Goal: Task Accomplishment & Management: Use online tool/utility

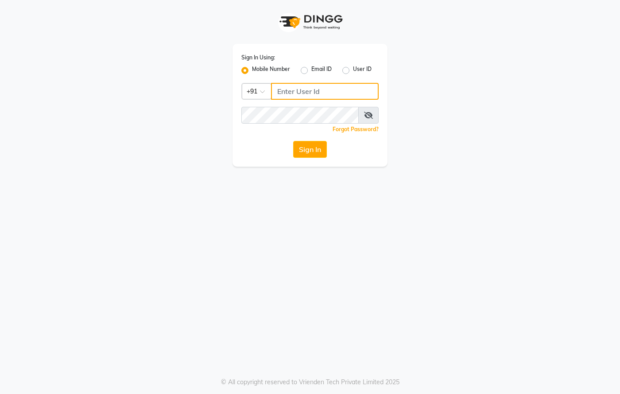
click at [304, 92] on input "Username" at bounding box center [325, 91] width 108 height 17
type input "8437870999"
click at [373, 117] on span at bounding box center [368, 115] width 20 height 17
click at [366, 114] on icon at bounding box center [368, 115] width 9 height 7
click at [308, 148] on button "Sign In" at bounding box center [310, 149] width 34 height 17
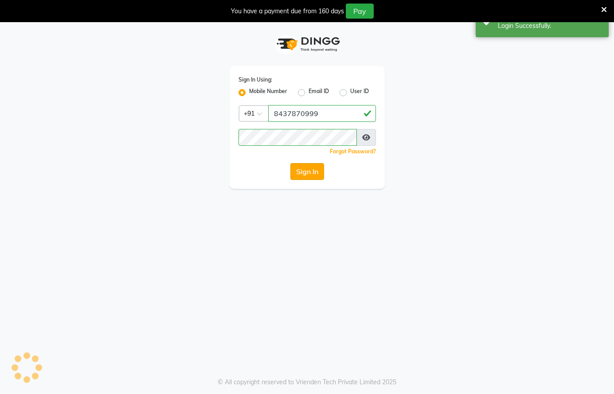
select select "67"
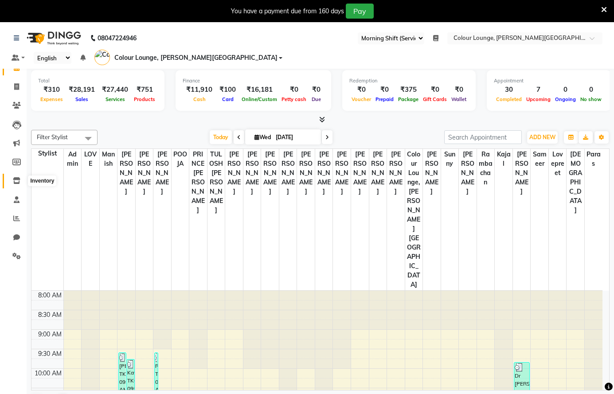
click at [16, 180] on icon at bounding box center [17, 180] width 8 height 7
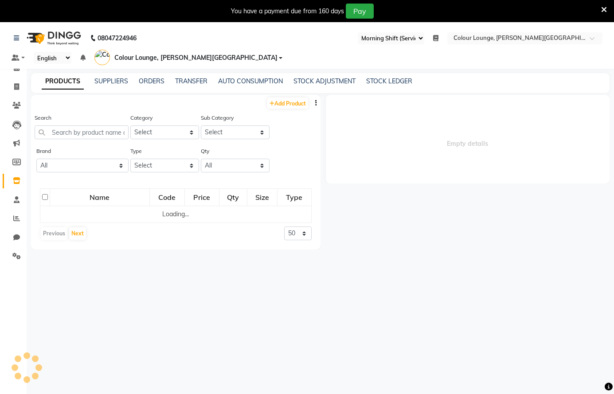
select select
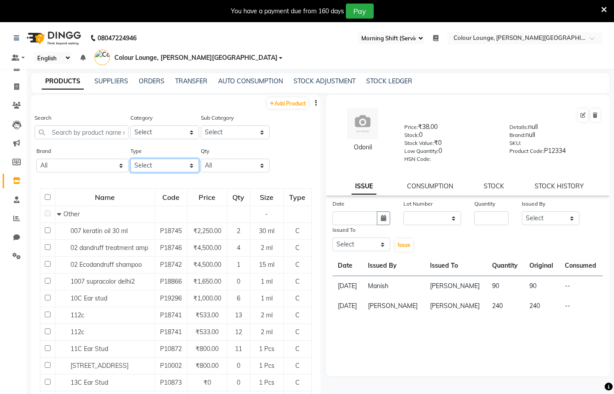
click at [154, 166] on select "Select Both Retail Consumable" at bounding box center [164, 166] width 69 height 14
select select "C"
click at [130, 159] on select "Select Both Retail Consumable" at bounding box center [164, 166] width 69 height 14
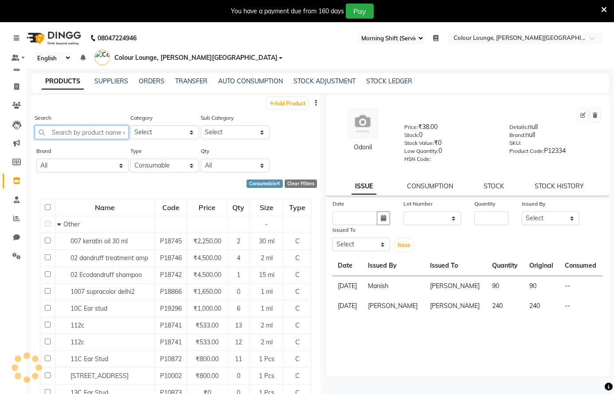
click at [72, 131] on input "text" at bounding box center [82, 132] width 94 height 14
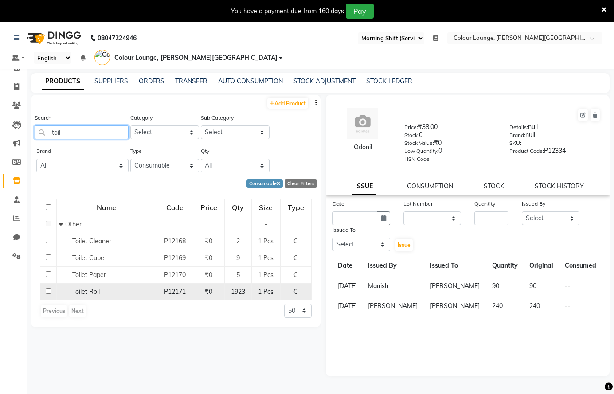
type input "toil"
click at [79, 292] on span "Toilet Roll" at bounding box center [85, 292] width 27 height 8
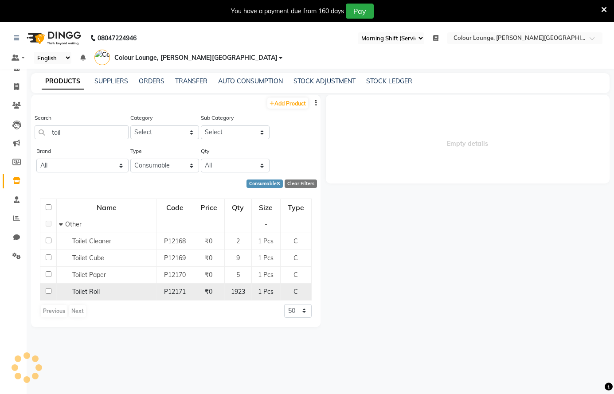
select select
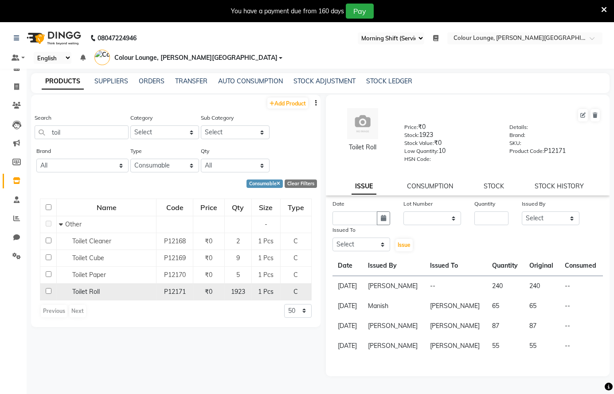
click at [134, 290] on div "Toilet Roll" at bounding box center [106, 291] width 95 height 9
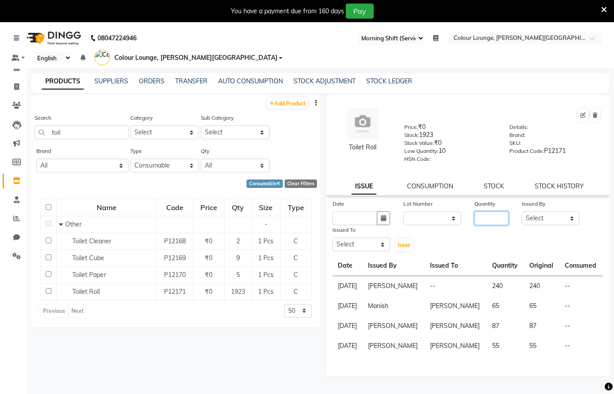
click at [484, 219] on input "number" at bounding box center [491, 218] width 34 height 14
type input "1650"
click at [540, 215] on select "Select Admin [PERSON_NAME] [PERSON_NAME] BALBHARTI SHARMA Colour Lounge, [PERSO…" at bounding box center [550, 218] width 58 height 14
select select "70008"
click at [521, 211] on select "Select Admin [PERSON_NAME] [PERSON_NAME] BALBHARTI SHARMA Colour Lounge, [PERSO…" at bounding box center [550, 218] width 58 height 14
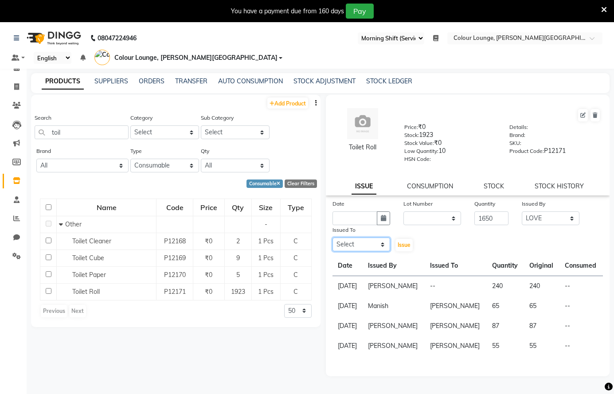
click at [350, 244] on select "Select Admin [PERSON_NAME] [PERSON_NAME] BALBHARTI SHARMA Colour Lounge, [PERSO…" at bounding box center [361, 244] width 58 height 14
select select "70033"
click at [332, 237] on select "Select Admin [PERSON_NAME] [PERSON_NAME] BALBHARTI SHARMA Colour Lounge, [PERSO…" at bounding box center [361, 244] width 58 height 14
click at [385, 217] on icon "button" at bounding box center [383, 218] width 5 height 6
select select "9"
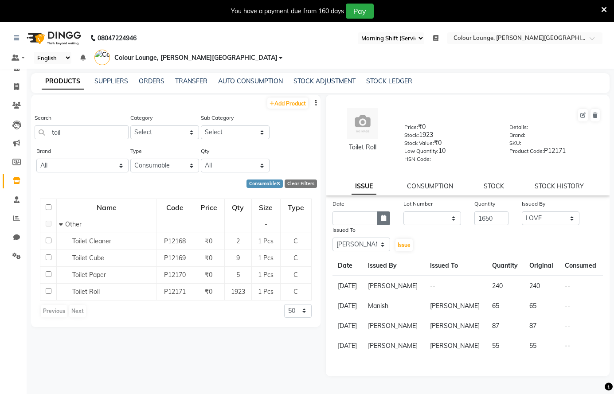
select select "2025"
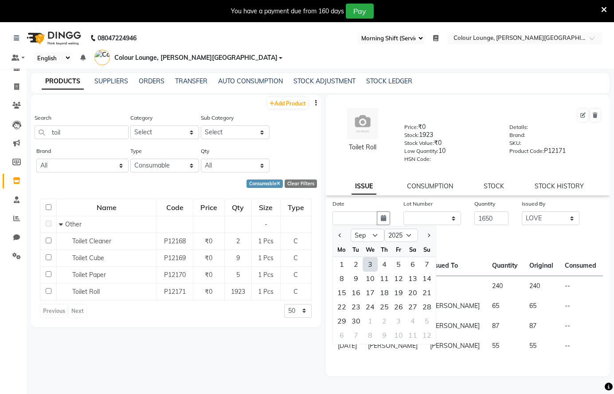
click at [368, 265] on div "3" at bounding box center [370, 264] width 14 height 14
type input "[DATE]"
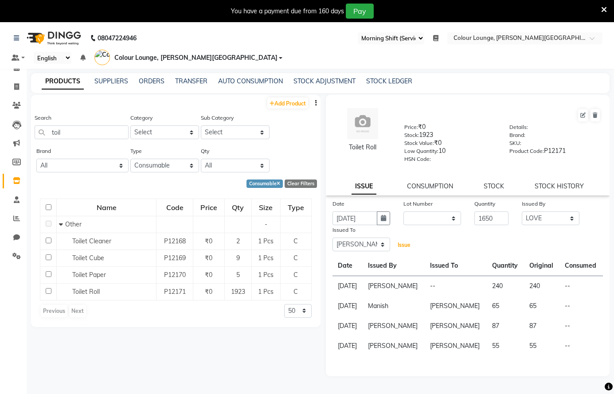
click at [401, 247] on span "Issue" at bounding box center [403, 244] width 13 height 7
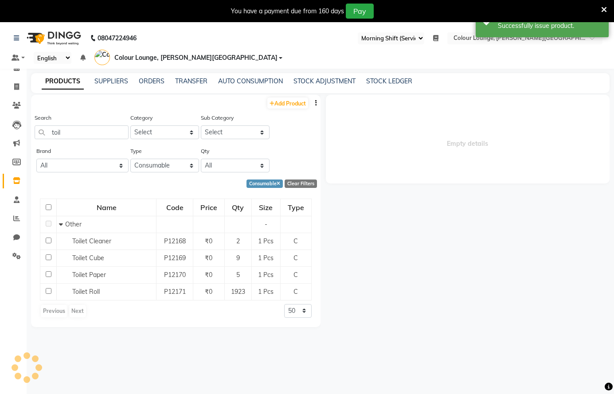
select select
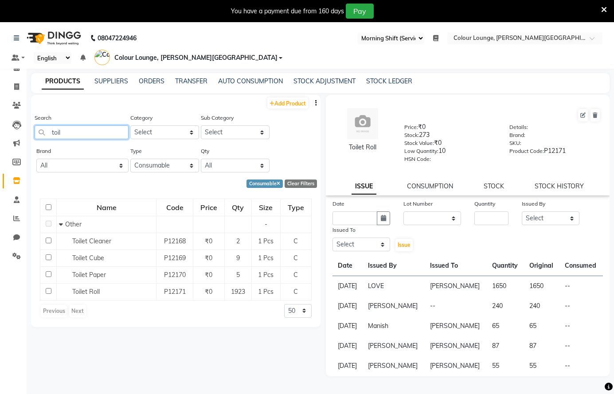
click at [94, 133] on input "toil" at bounding box center [82, 132] width 94 height 14
type input "t"
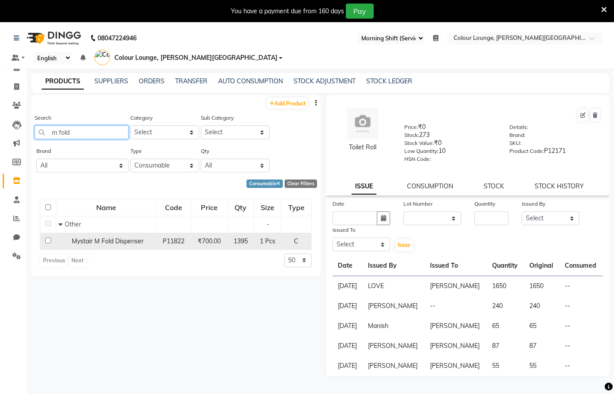
type input "m fold"
click at [123, 242] on span "Mystair M Fold Dispenser" at bounding box center [108, 241] width 72 height 8
select select
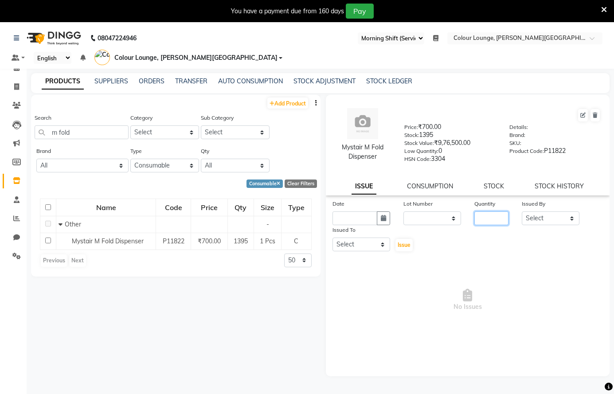
click at [498, 218] on input "number" at bounding box center [491, 218] width 34 height 14
type input "1135"
click at [556, 214] on select "Select Admin [PERSON_NAME] [PERSON_NAME] BALBHARTI SHARMA Colour Lounge, [PERSO…" at bounding box center [550, 218] width 58 height 14
select select "70026"
click at [521, 211] on select "Select Admin [PERSON_NAME] [PERSON_NAME] BALBHARTI SHARMA Colour Lounge, [PERSO…" at bounding box center [550, 218] width 58 height 14
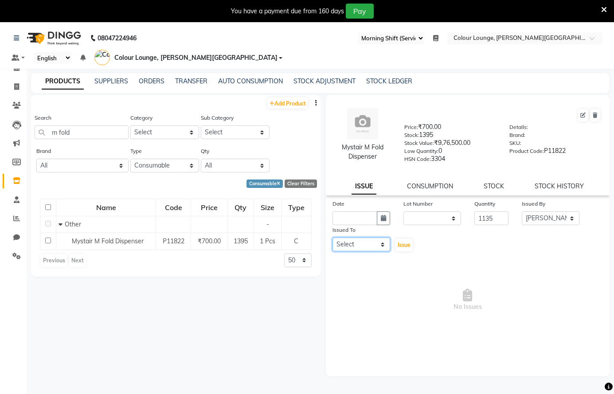
drag, startPoint x: 351, startPoint y: 245, endPoint x: 353, endPoint y: 239, distance: 6.5
click at [352, 245] on select "Select Admin [PERSON_NAME] [PERSON_NAME] BALBHARTI SHARMA Colour Lounge, [PERSO…" at bounding box center [361, 244] width 58 height 14
select select "70013"
click at [332, 237] on select "Select Admin [PERSON_NAME] [PERSON_NAME] BALBHARTI SHARMA Colour Lounge, [PERSO…" at bounding box center [361, 244] width 58 height 14
click at [385, 218] on icon "button" at bounding box center [383, 218] width 5 height 6
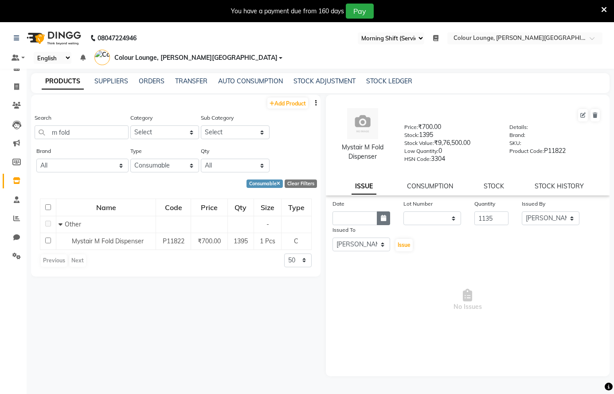
select select "9"
select select "2025"
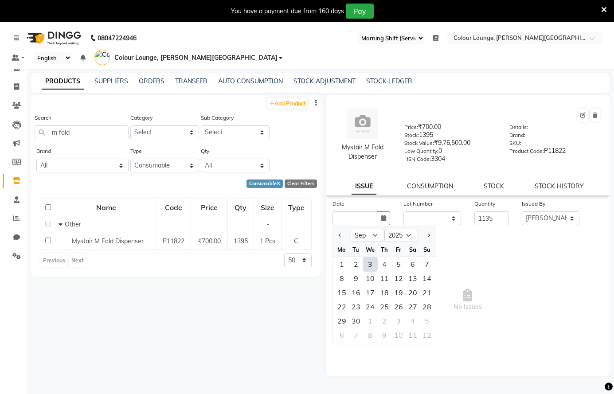
click at [370, 261] on div "3" at bounding box center [370, 264] width 14 height 14
type input "[DATE]"
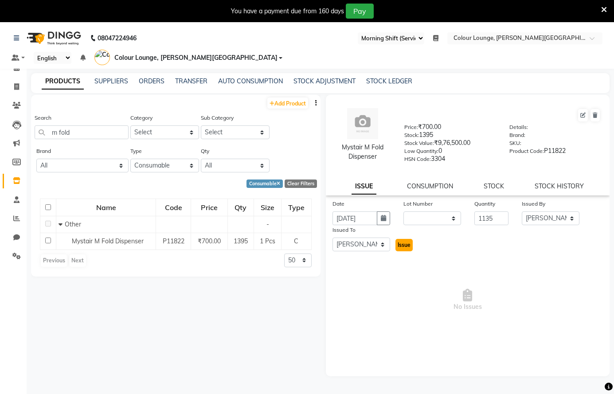
click at [407, 241] on button "Issue" at bounding box center [403, 245] width 17 height 12
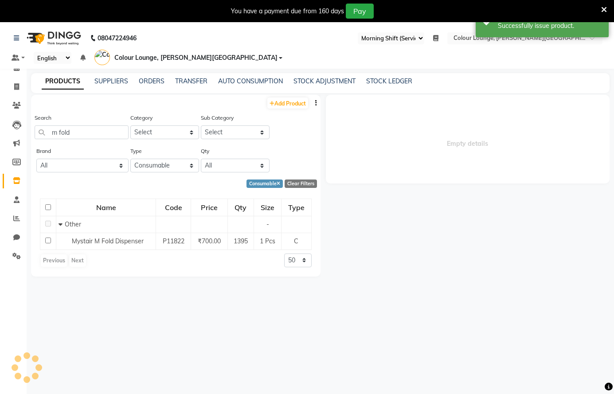
select select
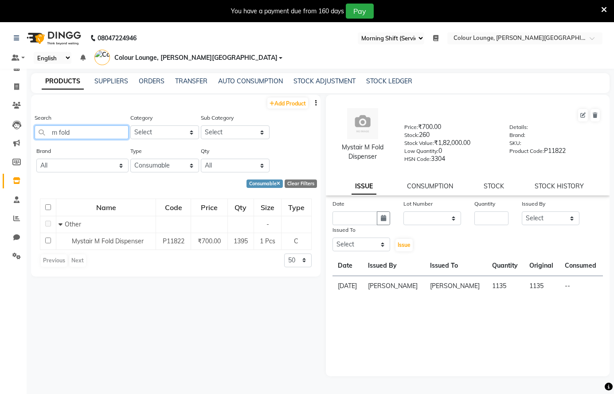
click at [89, 130] on input "m fold" at bounding box center [82, 132] width 94 height 14
type input "m"
type input "room fres"
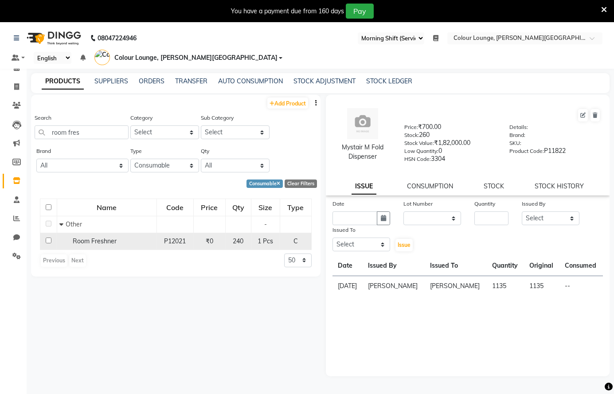
drag, startPoint x: 120, startPoint y: 239, endPoint x: 230, endPoint y: 247, distance: 109.7
click at [121, 239] on div "Room Freshner" at bounding box center [106, 241] width 95 height 9
select select
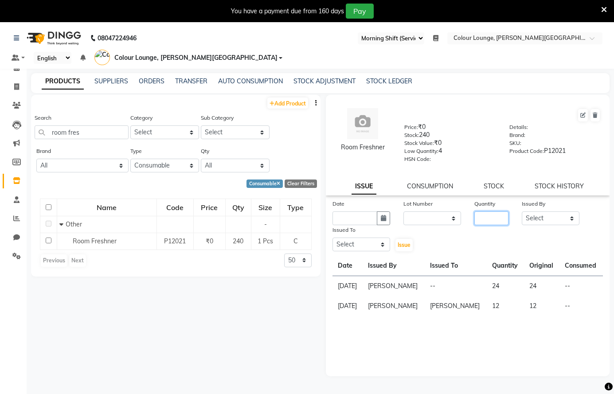
click at [489, 221] on input "number" at bounding box center [491, 218] width 34 height 14
type input "240"
click at [520, 217] on div "Issued By Select Admin [PERSON_NAME] [PERSON_NAME] SHARMA Colour Lounge, [PERSO…" at bounding box center [550, 212] width 71 height 26
click at [541, 220] on select "Select Admin [PERSON_NAME] [PERSON_NAME] BALBHARTI SHARMA Colour Lounge, [PERSO…" at bounding box center [550, 218] width 58 height 14
select select "70024"
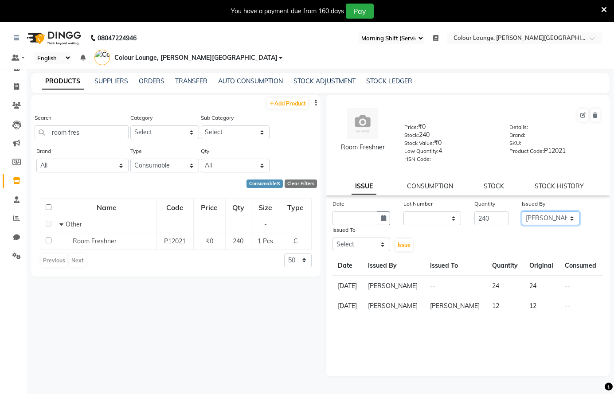
click at [521, 211] on select "Select Admin [PERSON_NAME] [PERSON_NAME] BALBHARTI SHARMA Colour Lounge, [PERSO…" at bounding box center [550, 218] width 58 height 14
drag, startPoint x: 372, startPoint y: 247, endPoint x: 373, endPoint y: 240, distance: 7.3
click at [373, 240] on select "Select Admin [PERSON_NAME] [PERSON_NAME] BALBHARTI SHARMA Colour Lounge, [PERSO…" at bounding box center [361, 244] width 58 height 14
select select "84263"
click at [332, 237] on select "Select Admin [PERSON_NAME] [PERSON_NAME] BALBHARTI SHARMA Colour Lounge, [PERSO…" at bounding box center [361, 244] width 58 height 14
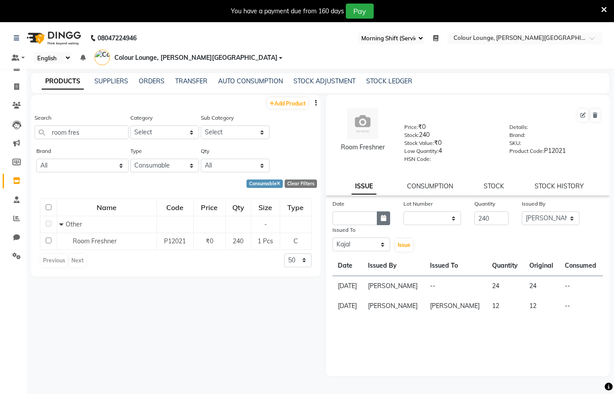
click at [383, 212] on button "button" at bounding box center [383, 218] width 13 height 14
select select "9"
select select "2025"
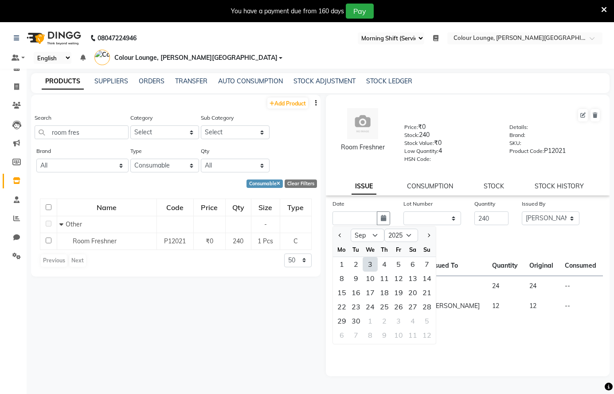
click at [370, 264] on div "3" at bounding box center [370, 264] width 14 height 14
type input "[DATE]"
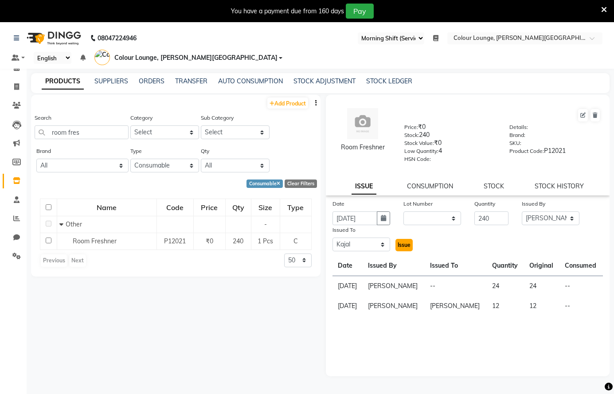
click at [405, 244] on span "Issue" at bounding box center [403, 244] width 13 height 7
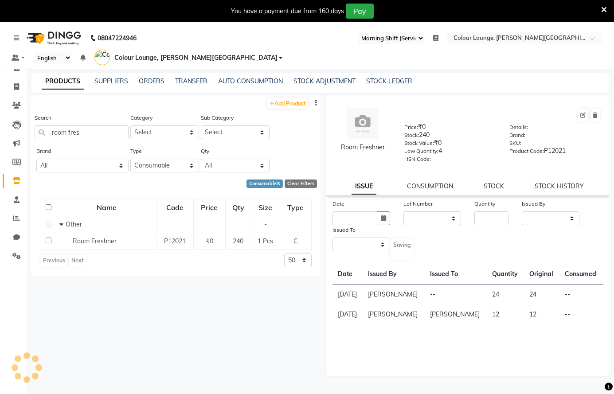
select select
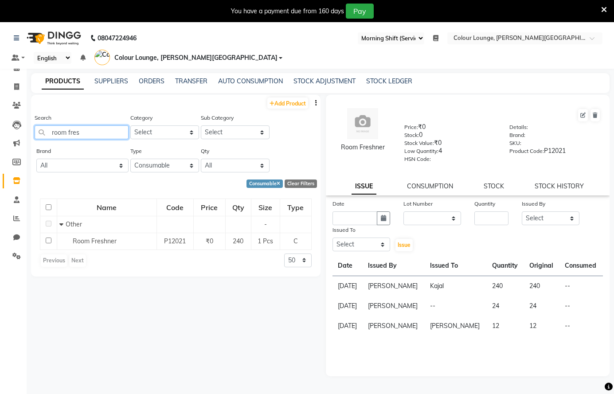
drag, startPoint x: 87, startPoint y: 134, endPoint x: 86, endPoint y: 129, distance: 5.5
click at [87, 132] on input "room fres" at bounding box center [82, 132] width 94 height 14
type input "r"
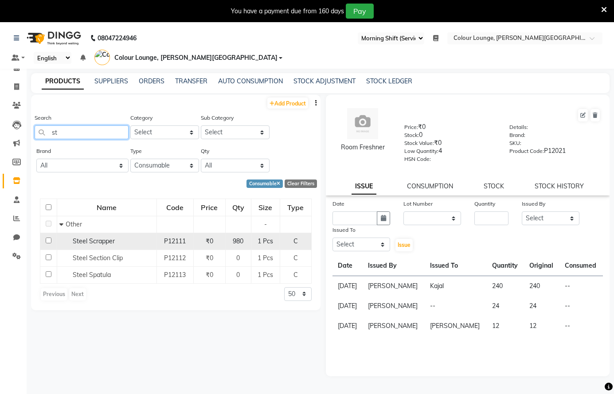
type input "s"
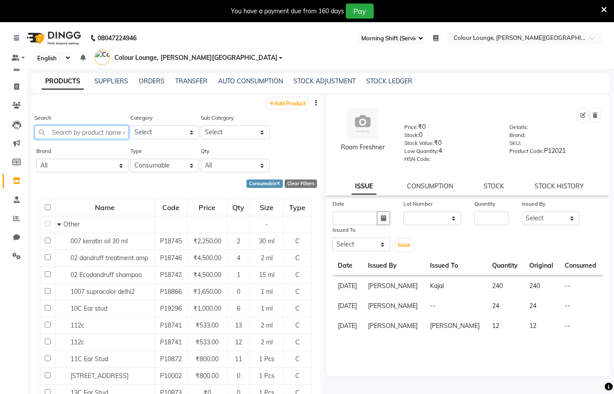
click at [70, 131] on input "text" at bounding box center [82, 132] width 94 height 14
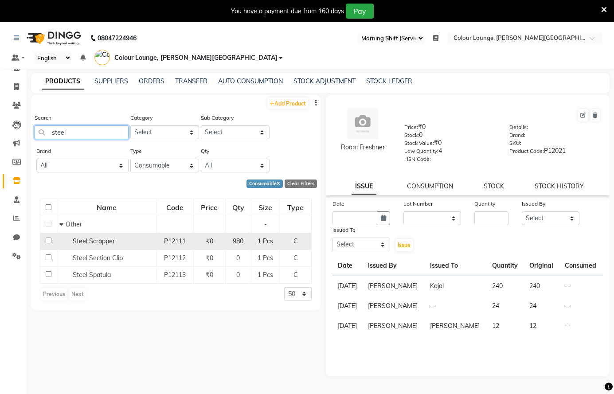
type input "steel"
click at [74, 233] on td "Steel Scrapper" at bounding box center [107, 241] width 100 height 17
click at [62, 238] on div "Steel Scrapper" at bounding box center [106, 241] width 95 height 9
select select
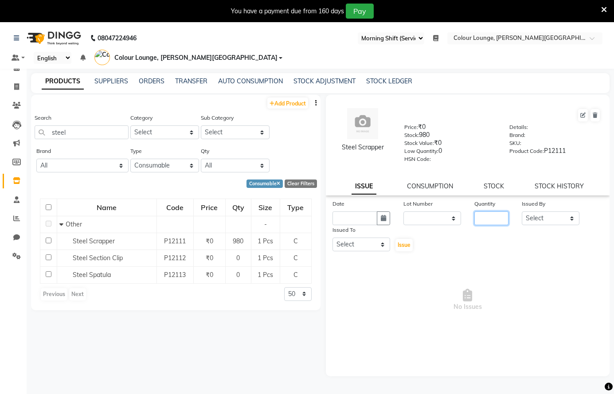
click at [489, 220] on input "number" at bounding box center [491, 218] width 34 height 14
type input "98"
drag, startPoint x: 541, startPoint y: 217, endPoint x: 541, endPoint y: 212, distance: 5.3
click at [541, 217] on select "Select Admin [PERSON_NAME] [PERSON_NAME] BALBHARTI SHARMA Colour Lounge, [PERSO…" at bounding box center [550, 218] width 58 height 14
select select "70009"
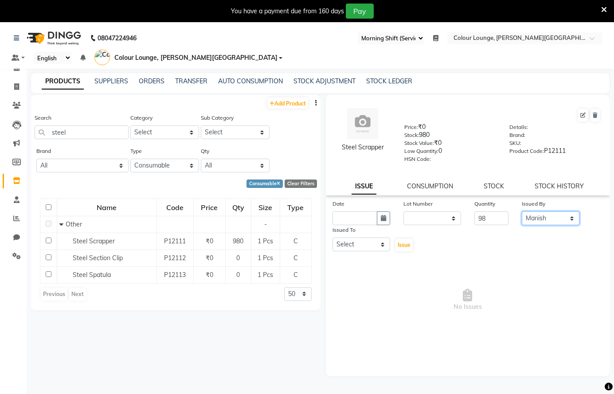
click at [521, 211] on select "Select Admin [PERSON_NAME] [PERSON_NAME] BALBHARTI SHARMA Colour Lounge, [PERSO…" at bounding box center [550, 218] width 58 height 14
drag, startPoint x: 371, startPoint y: 248, endPoint x: 374, endPoint y: 238, distance: 10.0
click at [371, 248] on select "Select Admin [PERSON_NAME] [PERSON_NAME] BALBHARTI SHARMA Colour Lounge, [PERSO…" at bounding box center [361, 244] width 58 height 14
select select "70013"
click at [332, 237] on select "Select Admin [PERSON_NAME] [PERSON_NAME] BALBHARTI SHARMA Colour Lounge, [PERSO…" at bounding box center [361, 244] width 58 height 14
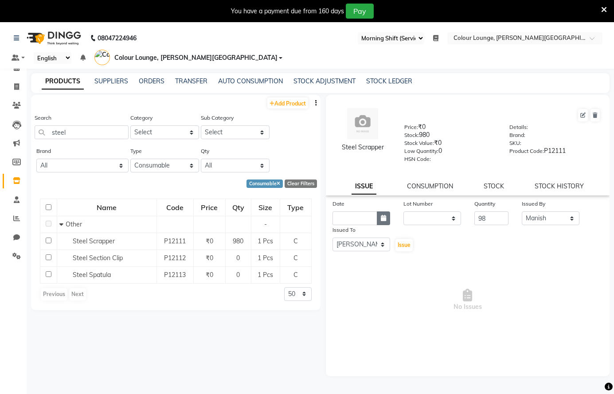
click at [385, 222] on button "button" at bounding box center [383, 218] width 13 height 14
select select "9"
select select "2025"
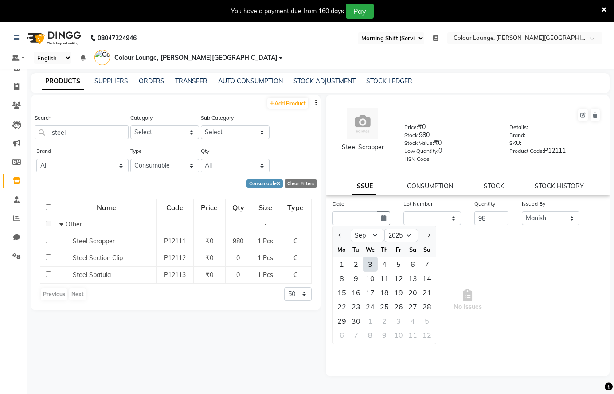
click at [370, 264] on div "3" at bounding box center [370, 264] width 14 height 14
type input "[DATE]"
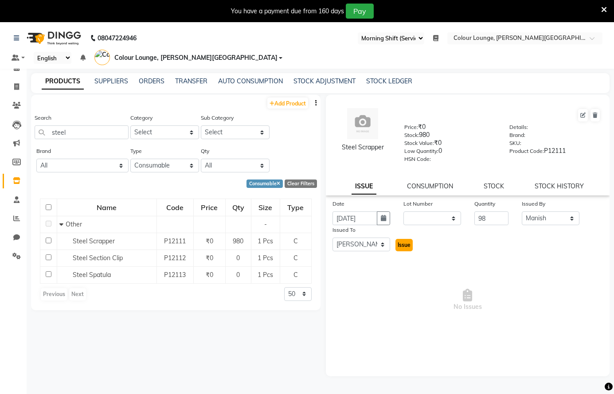
click at [402, 245] on span "Issue" at bounding box center [403, 244] width 13 height 7
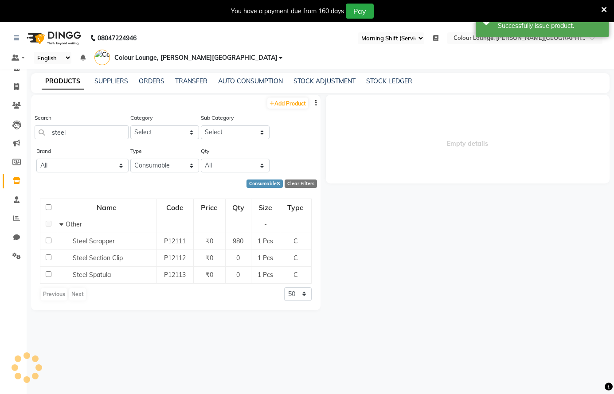
select select
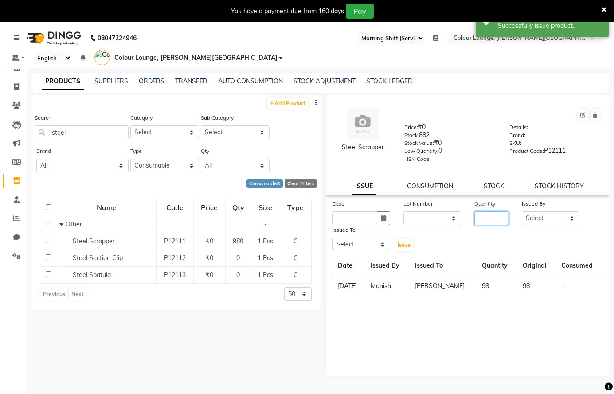
click at [495, 223] on input "number" at bounding box center [491, 218] width 34 height 14
type input "882"
drag, startPoint x: 537, startPoint y: 213, endPoint x: 536, endPoint y: 218, distance: 4.9
click at [536, 218] on select "Select Admin [PERSON_NAME] [PERSON_NAME] BALBHARTI SHARMA Colour Lounge, [PERSO…" at bounding box center [550, 218] width 58 height 14
select select "70013"
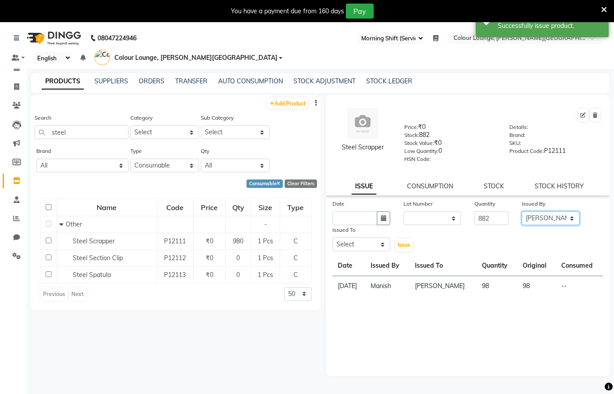
click at [521, 211] on select "Select Admin [PERSON_NAME] [PERSON_NAME] BALBHARTI SHARMA Colour Lounge, [PERSO…" at bounding box center [550, 218] width 58 height 14
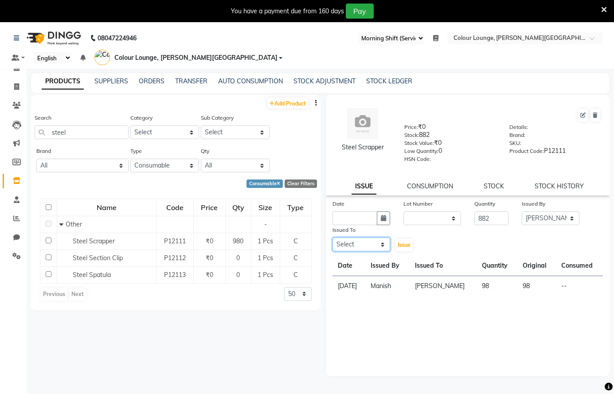
click at [376, 242] on select "Select Admin [PERSON_NAME] [PERSON_NAME] BALBHARTI SHARMA Colour Lounge, [PERSO…" at bounding box center [361, 244] width 58 height 14
select select "70031"
click at [332, 237] on select "Select Admin [PERSON_NAME] [PERSON_NAME] BALBHARTI SHARMA Colour Lounge, [PERSO…" at bounding box center [361, 244] width 58 height 14
click at [381, 223] on button "button" at bounding box center [383, 218] width 13 height 14
select select "9"
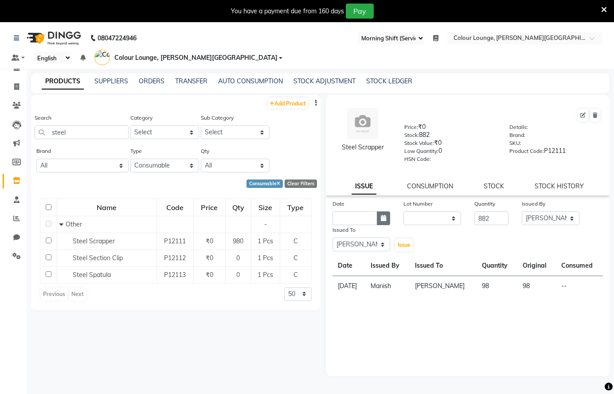
select select "2025"
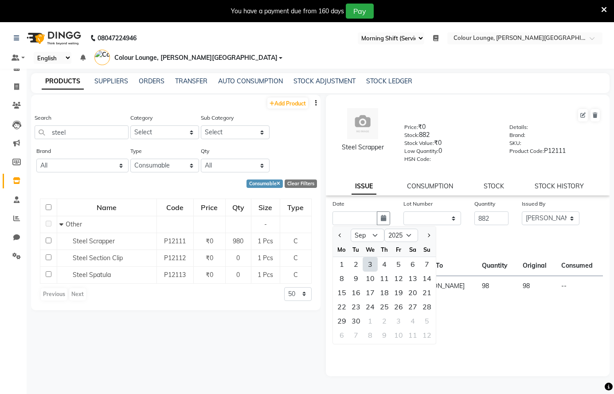
click at [370, 260] on div "3" at bounding box center [370, 264] width 14 height 14
type input "[DATE]"
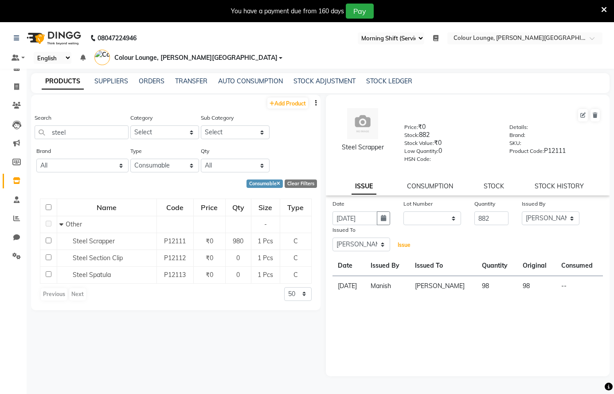
click at [402, 245] on span "Issue" at bounding box center [403, 244] width 13 height 7
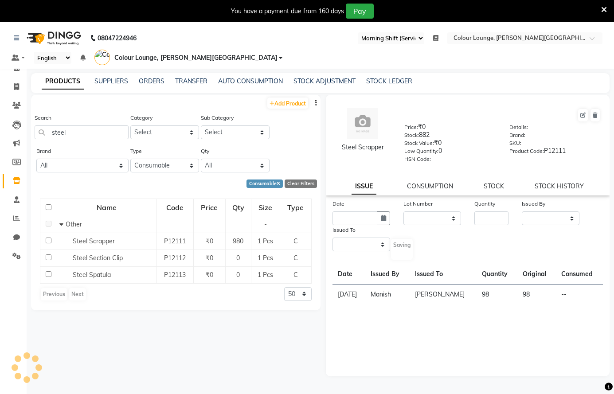
select select
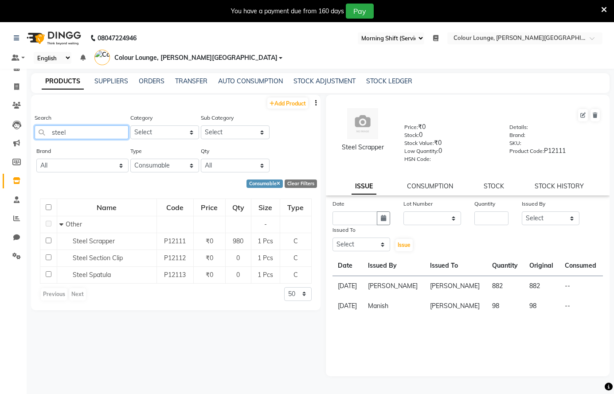
drag, startPoint x: 93, startPoint y: 133, endPoint x: 74, endPoint y: 133, distance: 19.5
click at [92, 130] on input "steel" at bounding box center [82, 132] width 94 height 14
type input "s"
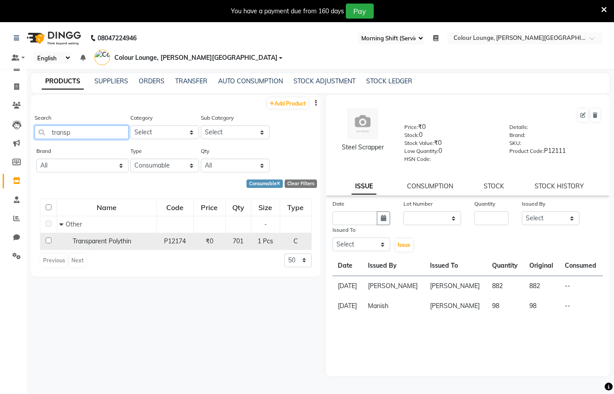
type input "transp"
click at [84, 242] on span "Transparent Polythin" at bounding box center [102, 241] width 58 height 8
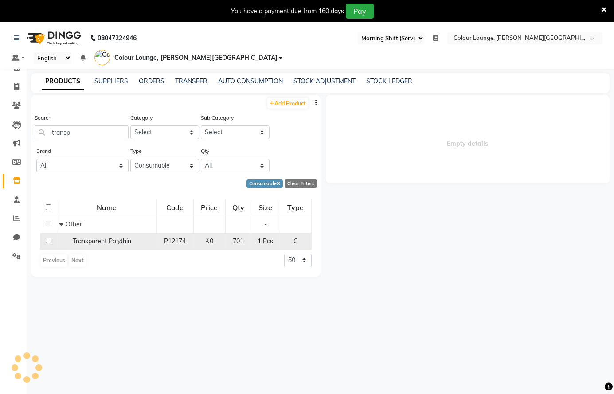
select select
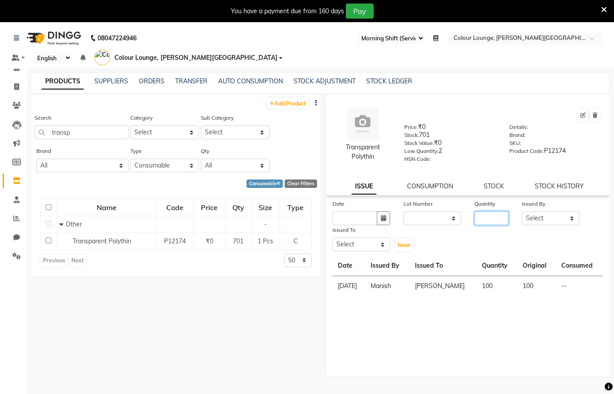
click at [486, 217] on input "number" at bounding box center [491, 218] width 34 height 14
type input "700"
click at [531, 220] on select "Select Admin [PERSON_NAME] [PERSON_NAME] BALBHARTI SHARMA Colour Lounge, [PERSO…" at bounding box center [550, 218] width 58 height 14
select select "84263"
click at [521, 211] on select "Select Admin [PERSON_NAME] [PERSON_NAME] BALBHARTI SHARMA Colour Lounge, [PERSO…" at bounding box center [550, 218] width 58 height 14
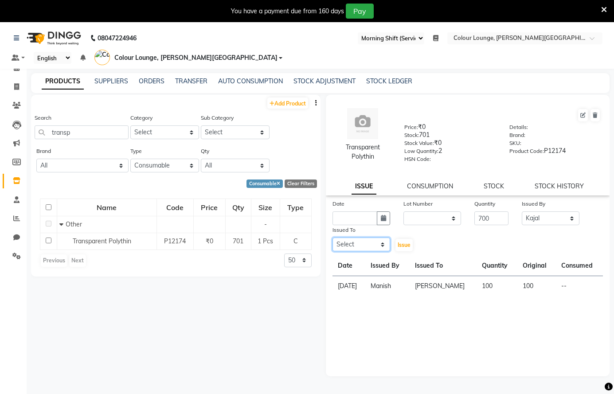
click at [348, 239] on select "Select Admin [PERSON_NAME] [PERSON_NAME] BALBHARTI SHARMA Colour Lounge, [PERSO…" at bounding box center [361, 244] width 58 height 14
select select "70013"
click at [332, 237] on select "Select Admin [PERSON_NAME] [PERSON_NAME] BALBHARTI SHARMA Colour Lounge, [PERSO…" at bounding box center [361, 244] width 58 height 14
click at [384, 220] on icon "button" at bounding box center [383, 218] width 5 height 6
select select "9"
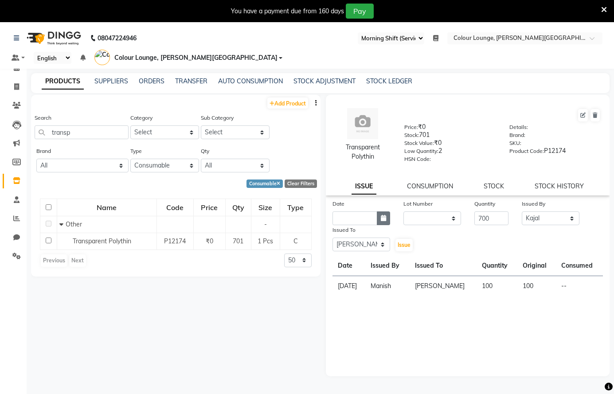
select select "2025"
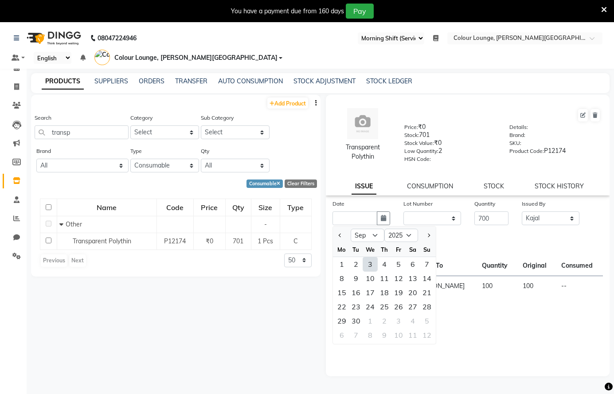
click at [373, 262] on div "3" at bounding box center [370, 264] width 14 height 14
type input "[DATE]"
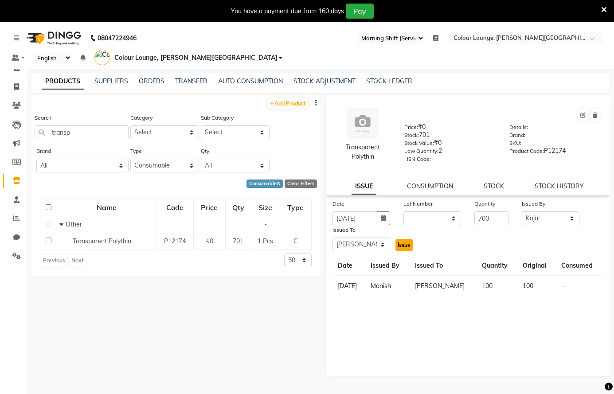
click at [406, 245] on span "Issue" at bounding box center [403, 244] width 13 height 7
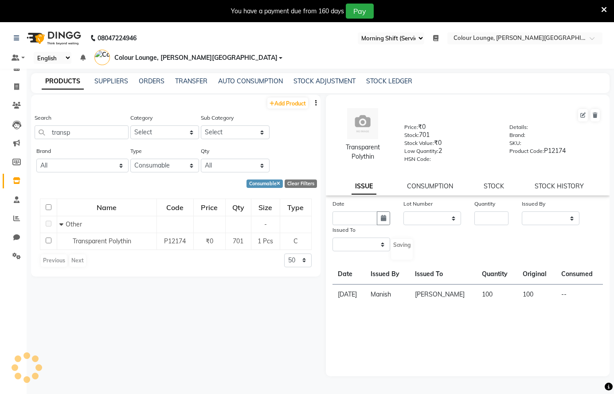
select select
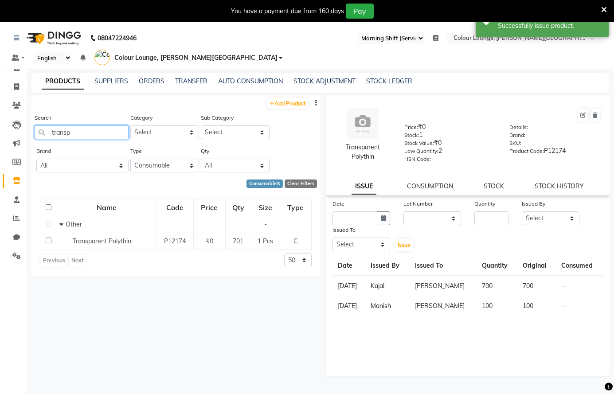
click at [92, 135] on input "transp" at bounding box center [82, 132] width 94 height 14
type input "t"
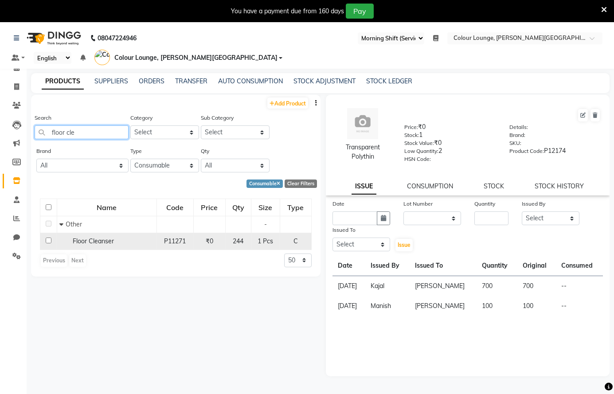
type input "floor cle"
click at [79, 241] on span "Floor Cleanser" at bounding box center [93, 241] width 41 height 8
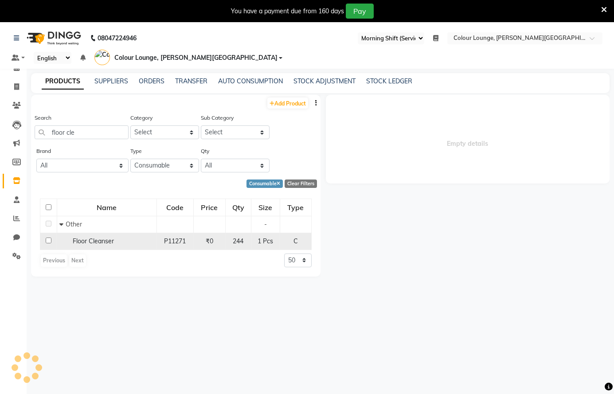
select select
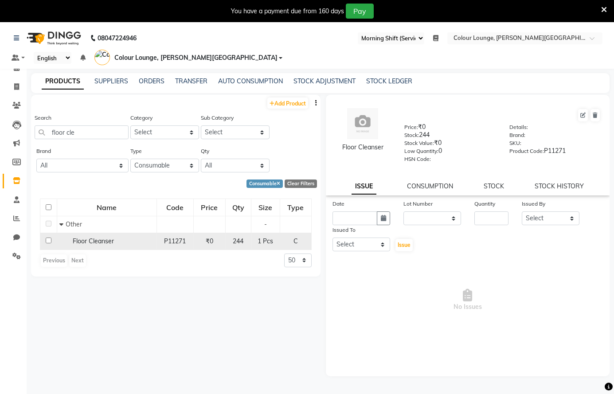
click at [89, 241] on span "Floor Cleanser" at bounding box center [93, 241] width 41 height 8
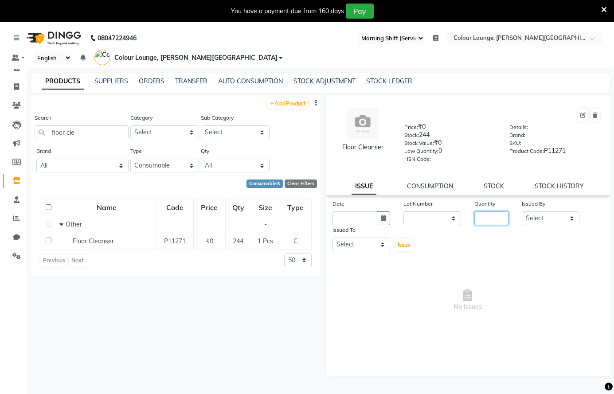
click at [494, 218] on input "number" at bounding box center [491, 218] width 34 height 14
type input "244"
click at [533, 214] on select "Select Admin [PERSON_NAME] [PERSON_NAME] BALBHARTI SHARMA Colour Lounge, [PERSO…" at bounding box center [550, 218] width 58 height 14
select select "70024"
click at [521, 211] on select "Select Admin [PERSON_NAME] [PERSON_NAME] BALBHARTI SHARMA Colour Lounge, [PERSO…" at bounding box center [550, 218] width 58 height 14
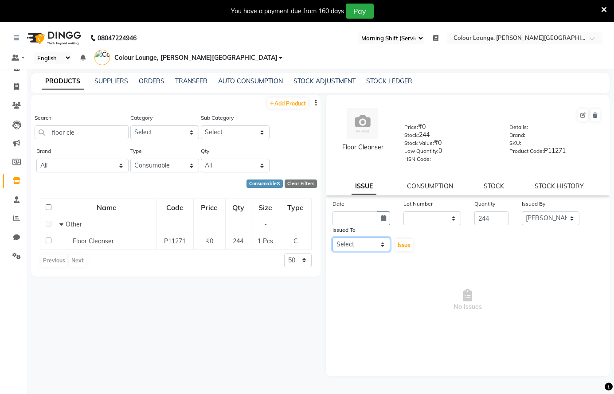
drag, startPoint x: 370, startPoint y: 247, endPoint x: 372, endPoint y: 240, distance: 7.3
click at [371, 243] on select "Select Admin [PERSON_NAME] [PERSON_NAME] BALBHARTI SHARMA Colour Lounge, [PERSO…" at bounding box center [361, 244] width 58 height 14
select select "70031"
click at [332, 237] on select "Select Admin [PERSON_NAME] [PERSON_NAME] BALBHARTI SHARMA Colour Lounge, [PERSO…" at bounding box center [361, 244] width 58 height 14
drag, startPoint x: 385, startPoint y: 214, endPoint x: 381, endPoint y: 218, distance: 6.3
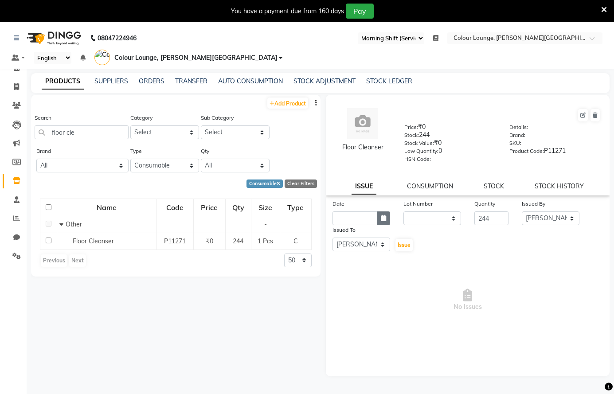
click at [384, 214] on button "button" at bounding box center [383, 218] width 13 height 14
select select "9"
select select "2025"
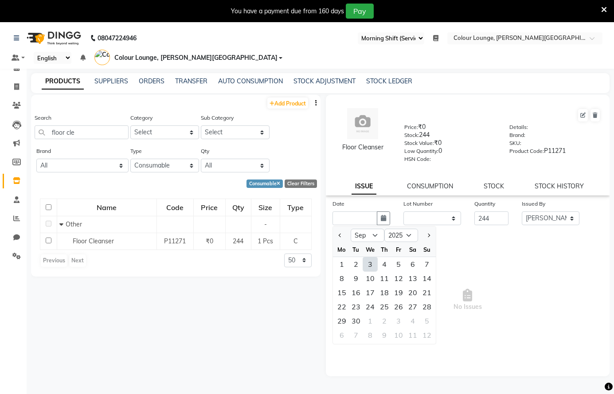
drag, startPoint x: 367, startPoint y: 266, endPoint x: 383, endPoint y: 264, distance: 15.7
click at [370, 265] on div "3" at bounding box center [370, 264] width 14 height 14
type input "[DATE]"
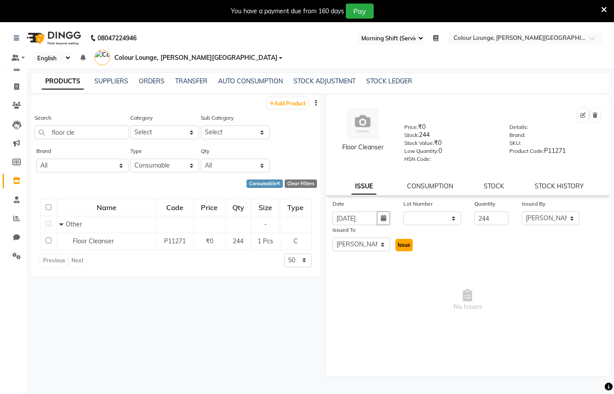
click at [402, 244] on span "Issue" at bounding box center [403, 244] width 13 height 7
select select
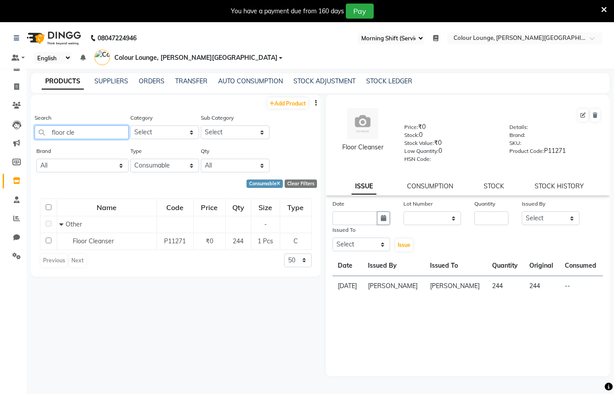
click at [108, 132] on input "floor cle" at bounding box center [82, 132] width 94 height 14
type input "f"
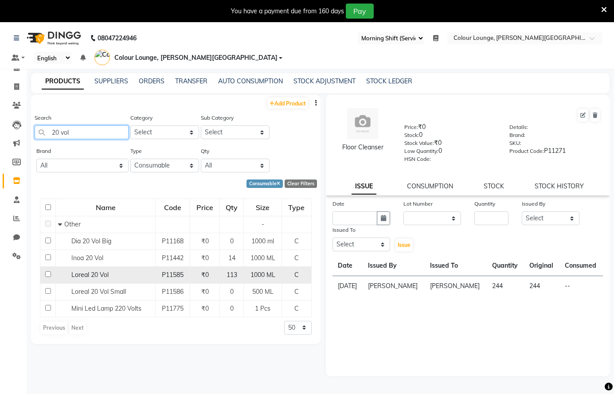
type input "20 vol"
click at [101, 274] on span "Loreal 20 Vol" at bounding box center [89, 275] width 37 height 8
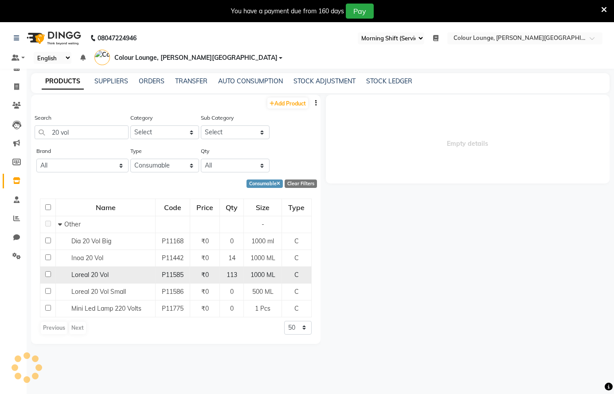
select select
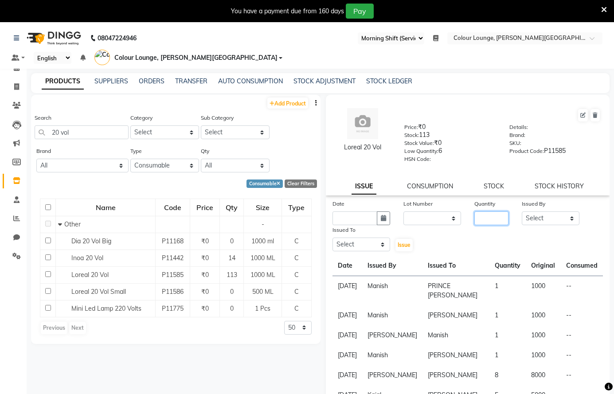
click at [488, 220] on input "number" at bounding box center [491, 218] width 34 height 14
type input "104"
click at [529, 216] on select "Select Admin [PERSON_NAME] [PERSON_NAME] BALBHARTI SHARMA Colour Lounge, [PERSO…" at bounding box center [550, 218] width 58 height 14
select select "70009"
click at [521, 211] on select "Select Admin [PERSON_NAME] [PERSON_NAME] BALBHARTI SHARMA Colour Lounge, [PERSO…" at bounding box center [550, 218] width 58 height 14
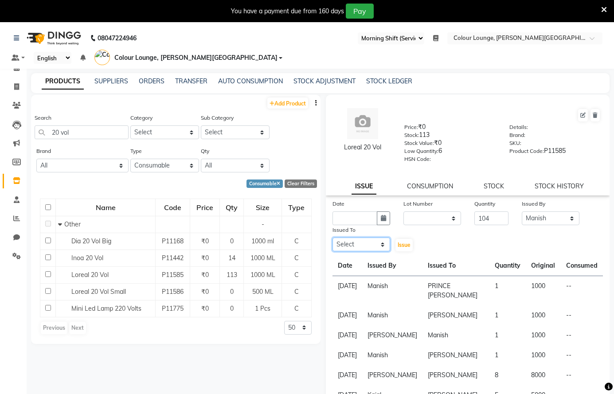
click at [382, 241] on select "Select Admin [PERSON_NAME] [PERSON_NAME] BALBHARTI SHARMA Colour Lounge, [PERSO…" at bounding box center [361, 244] width 58 height 14
select select "85289"
click at [332, 237] on select "Select Admin [PERSON_NAME] [PERSON_NAME] BALBHARTI SHARMA Colour Lounge, [PERSO…" at bounding box center [361, 244] width 58 height 14
drag, startPoint x: 379, startPoint y: 218, endPoint x: 384, endPoint y: 219, distance: 4.5
click at [381, 218] on icon "button" at bounding box center [383, 218] width 5 height 6
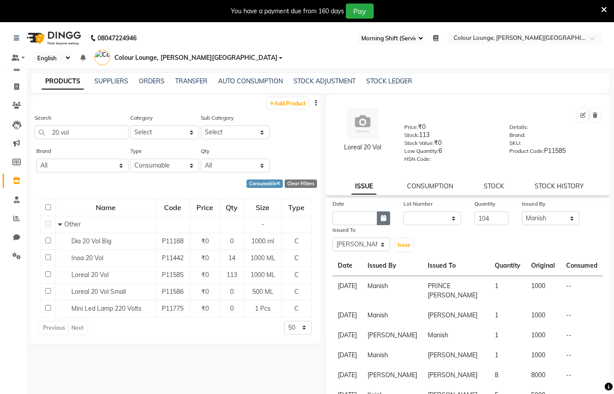
select select "9"
select select "2025"
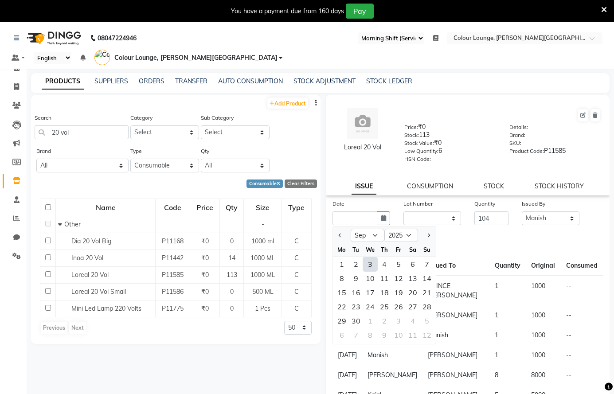
click at [370, 262] on div "3" at bounding box center [370, 264] width 14 height 14
type input "[DATE]"
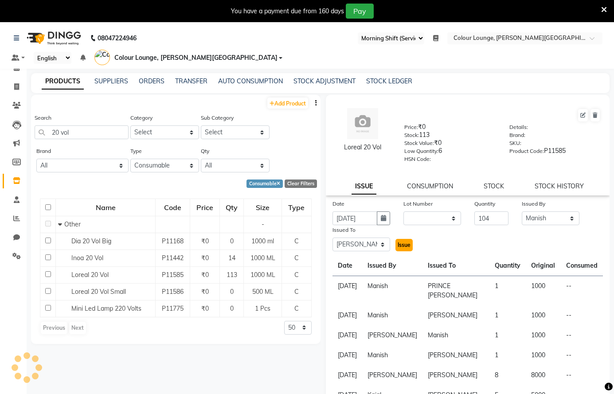
click at [401, 244] on span "Issue" at bounding box center [403, 244] width 13 height 7
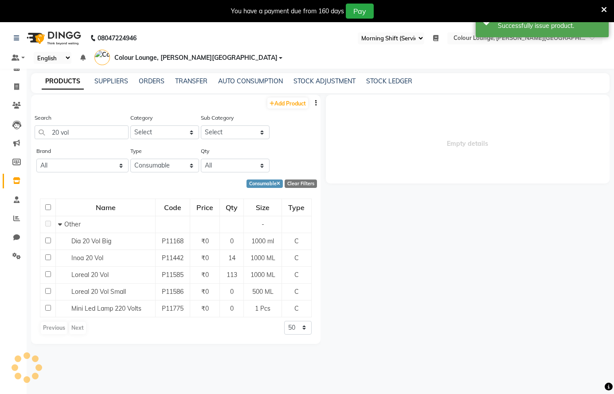
select select
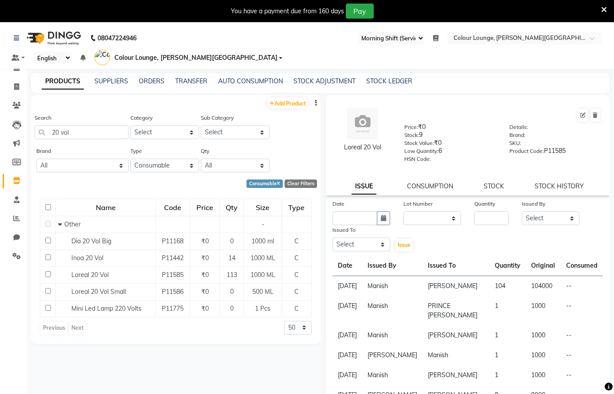
scroll to position [93, 0]
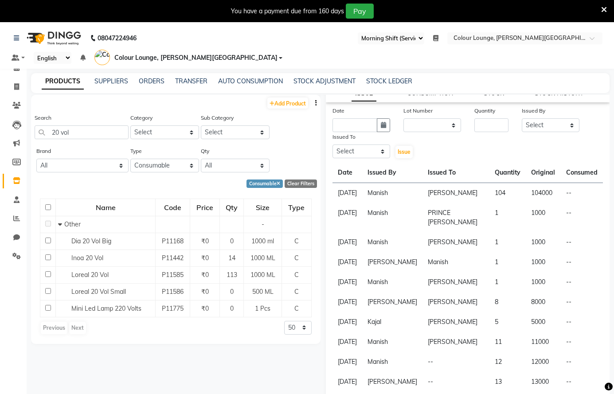
drag, startPoint x: 603, startPoint y: 8, endPoint x: 603, endPoint y: 3, distance: 5.3
click at [603, 6] on icon at bounding box center [604, 10] width 6 height 8
